Goal: Go to known website: Access a specific website the user already knows

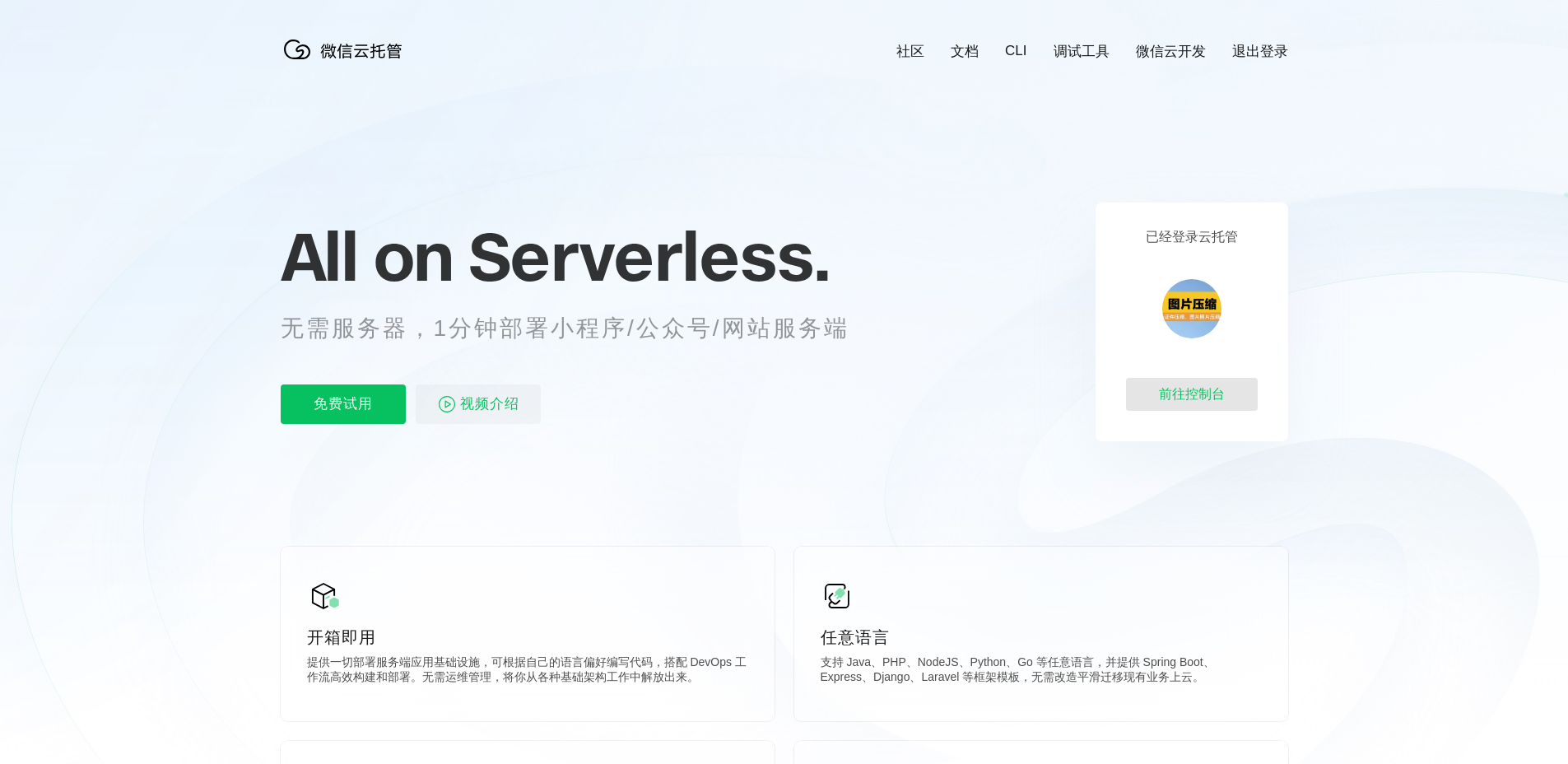
scroll to position [0, 2927]
click at [1214, 400] on div "前往控制台" at bounding box center [1192, 394] width 132 height 33
click at [1175, 385] on div "前往控制台" at bounding box center [1192, 394] width 132 height 33
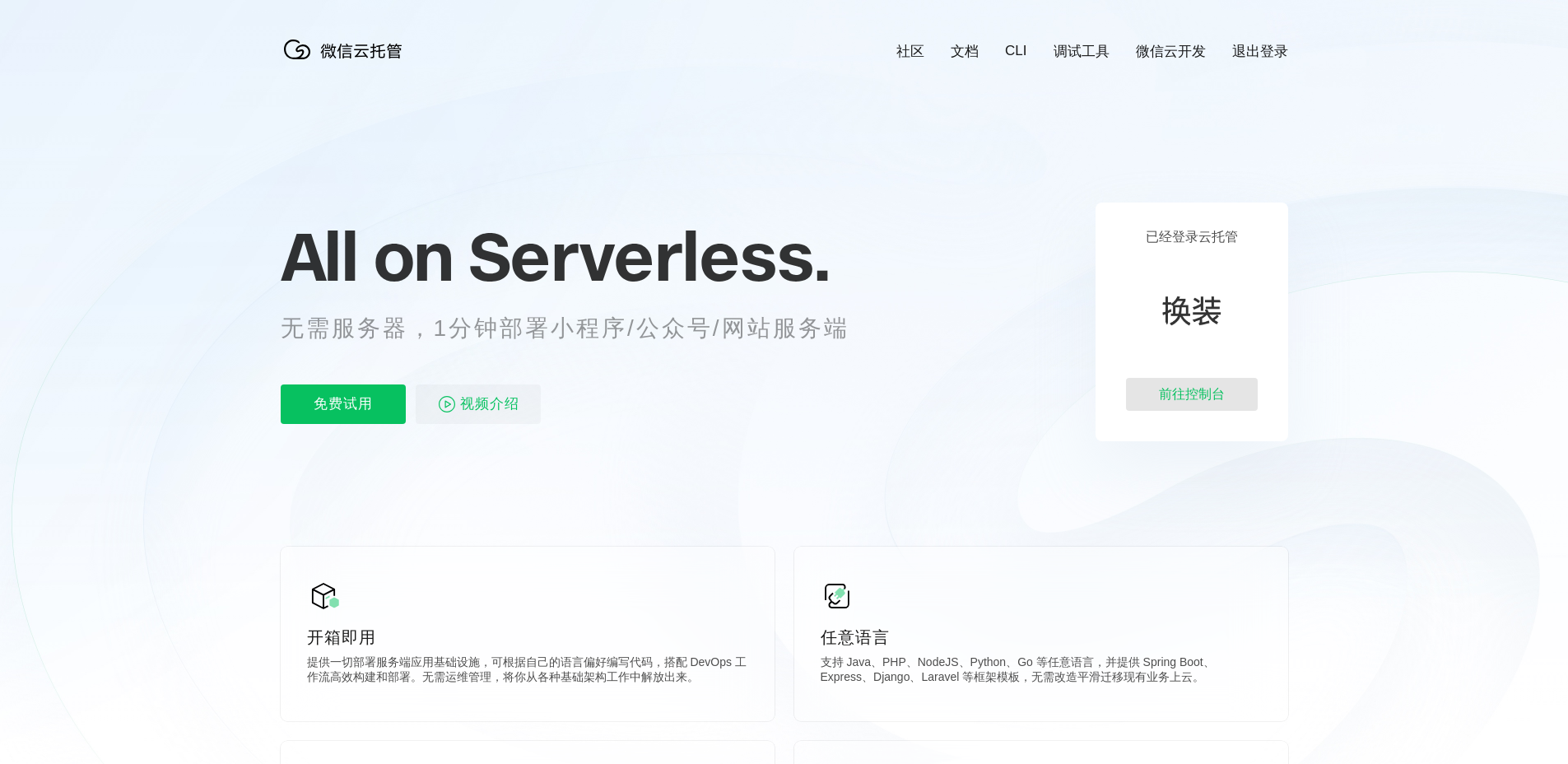
click at [1187, 393] on div "前往控制台" at bounding box center [1192, 394] width 132 height 33
